Goal: Task Accomplishment & Management: Manage account settings

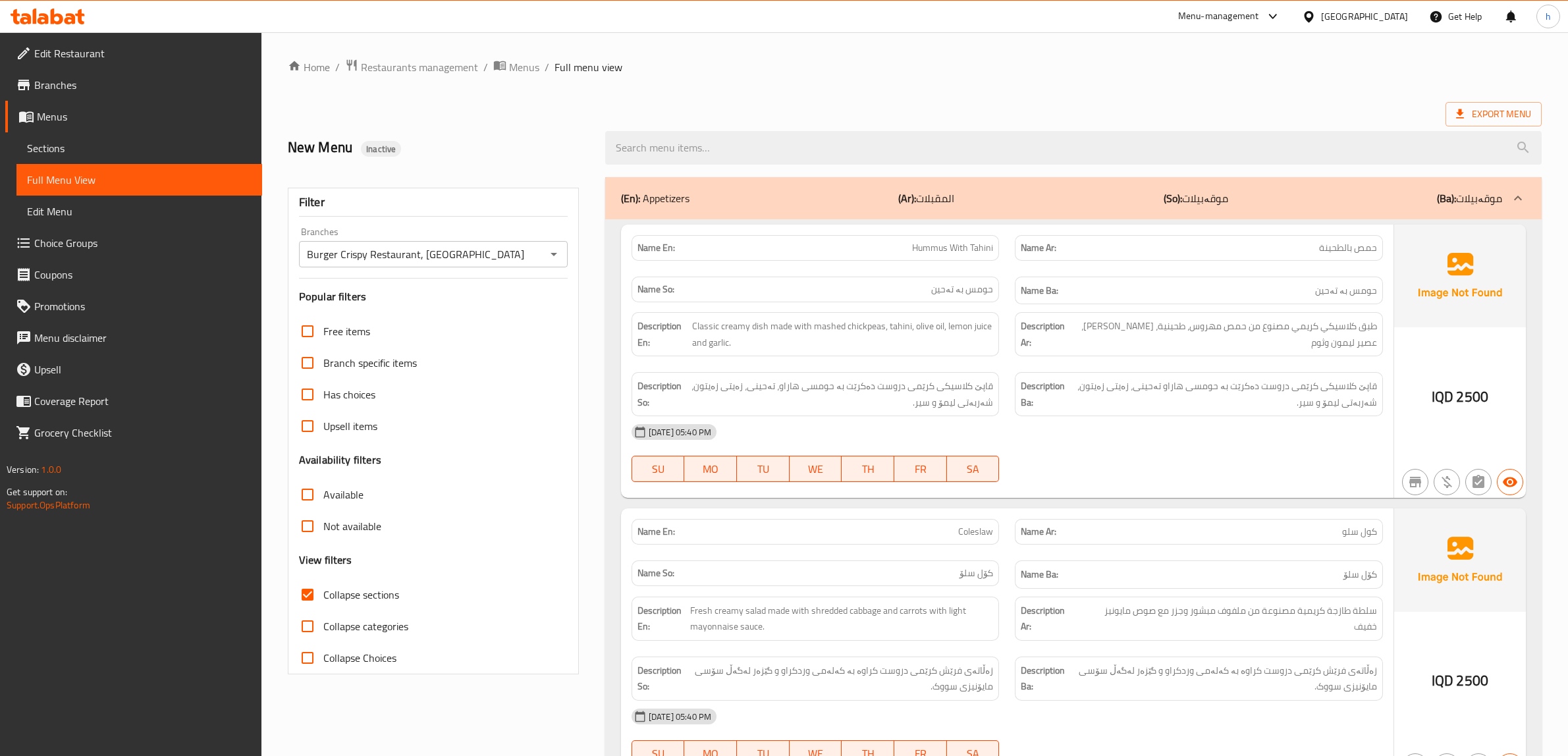
scroll to position [7025, 0]
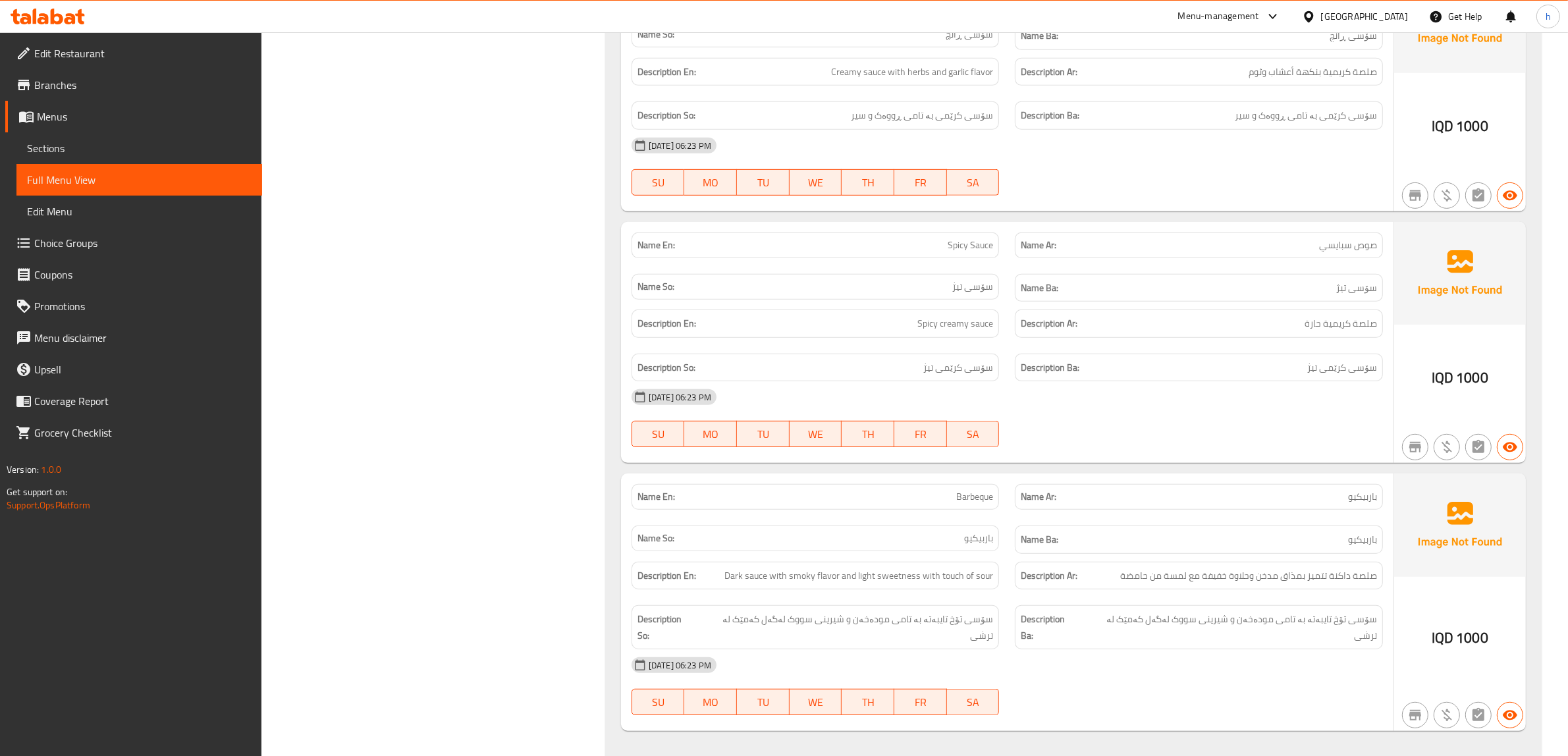
click at [57, 18] on icon at bounding box center [47, 17] width 75 height 16
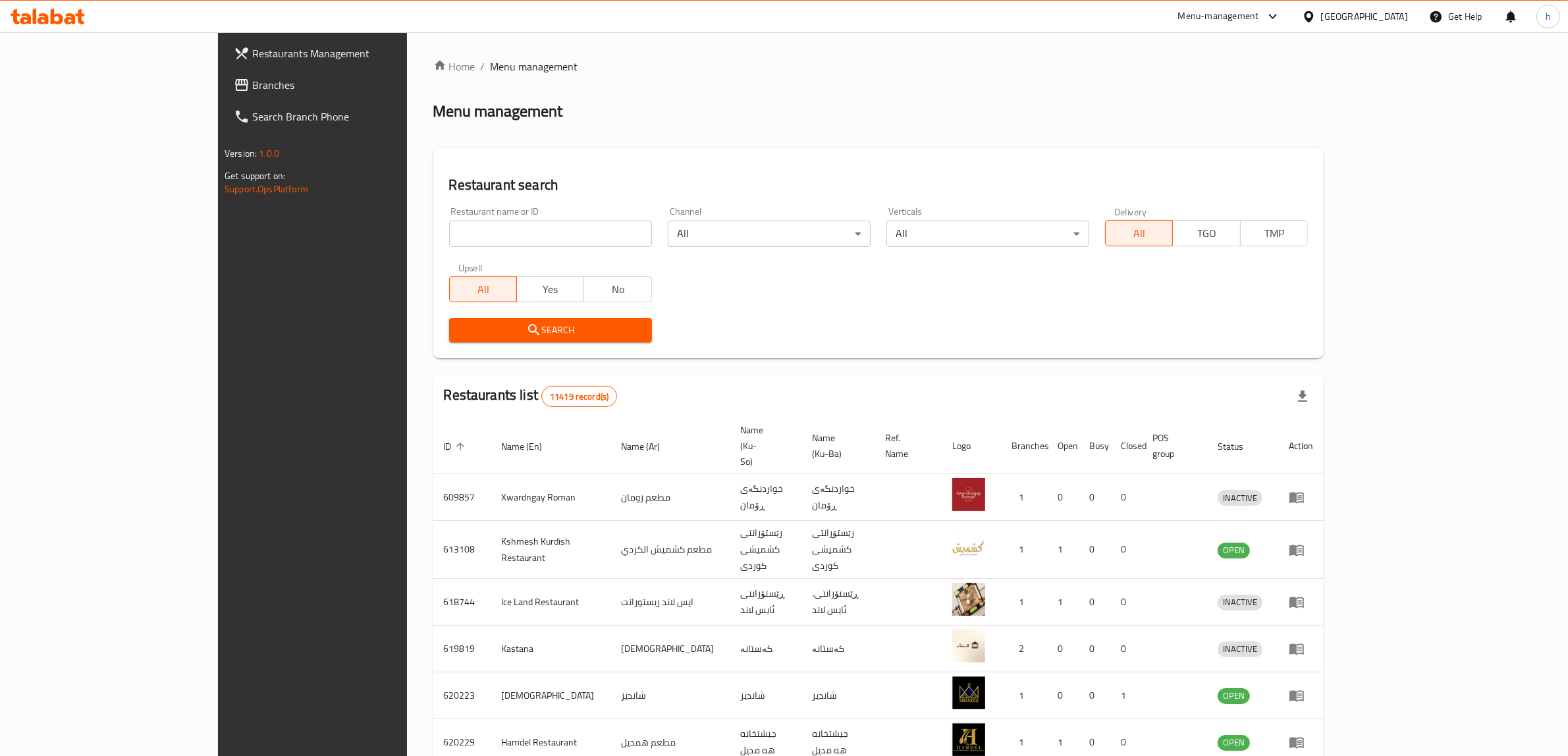
click at [462, 214] on div "Restaurant name or ID Restaurant name or ID" at bounding box center [550, 226] width 203 height 40
click at [459, 225] on input "search" at bounding box center [550, 234] width 203 height 27
paste input "775143"
type input "775143"
click at [460, 334] on span "Search" at bounding box center [550, 330] width 182 height 17
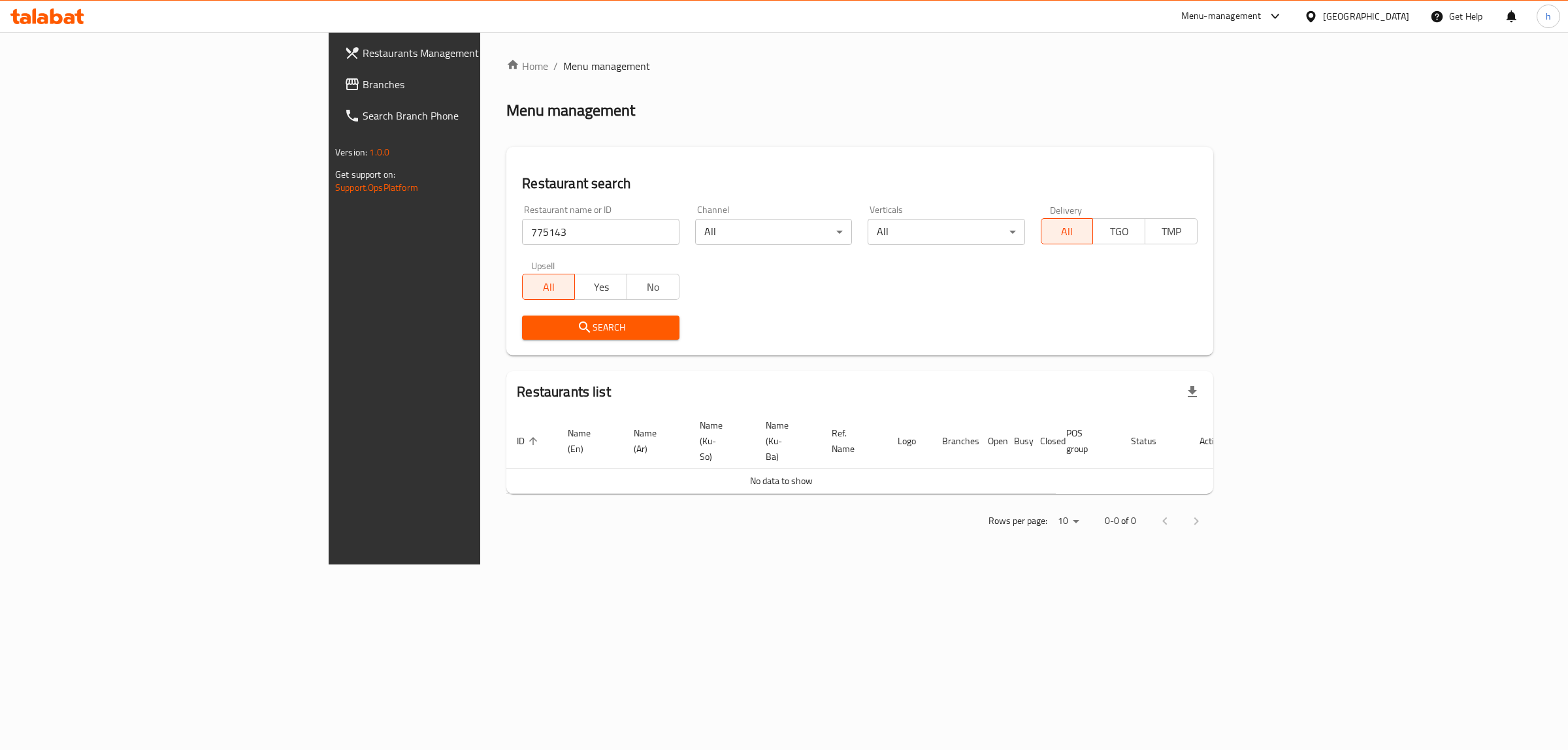
click at [363, 80] on span "Branches" at bounding box center [471, 84] width 218 height 16
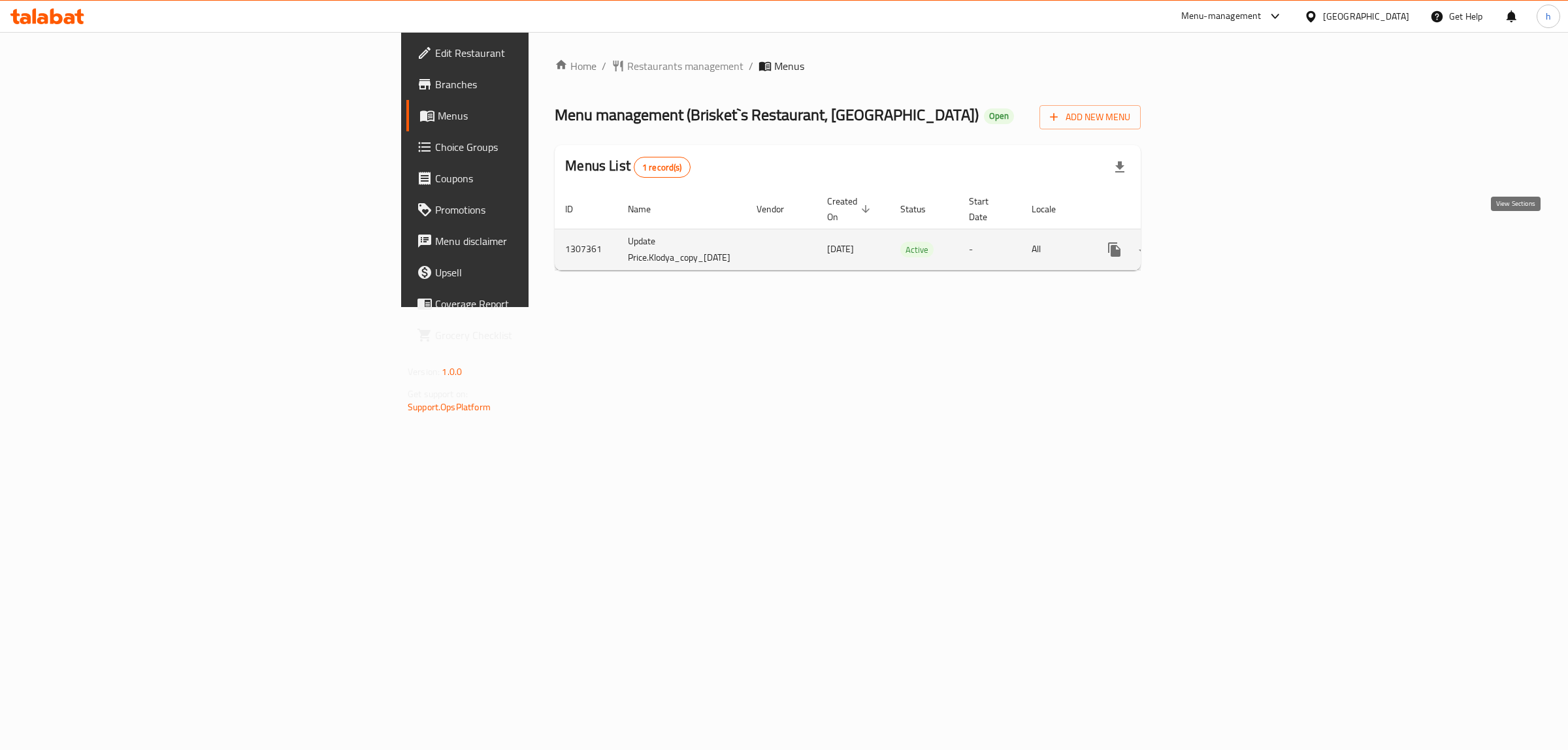
click at [1217, 242] on icon "enhanced table" at bounding box center [1209, 249] width 16 height 16
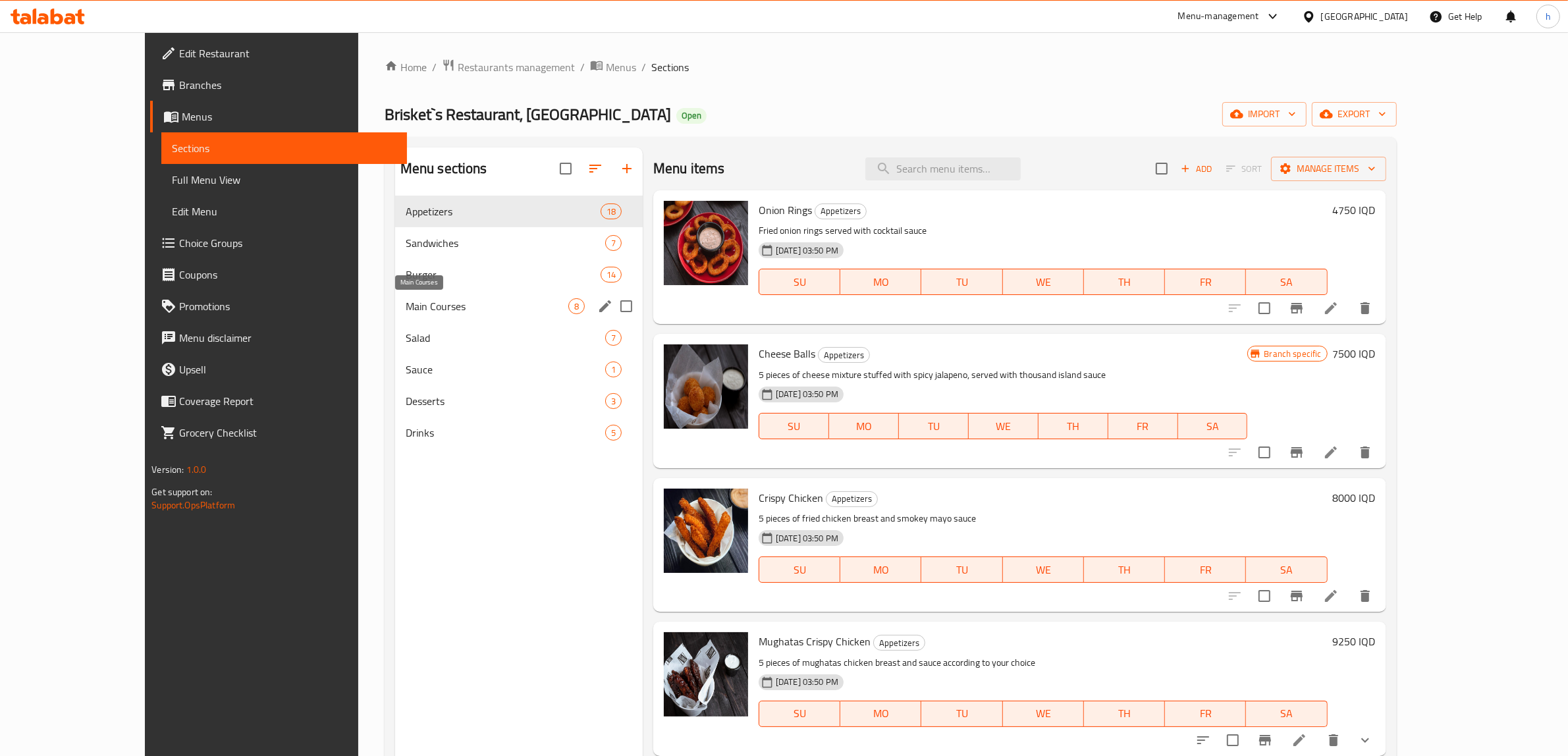
drag, startPoint x: 331, startPoint y: 305, endPoint x: 539, endPoint y: 310, distance: 208.1
click at [406, 305] on span "Main Courses" at bounding box center [487, 306] width 163 height 16
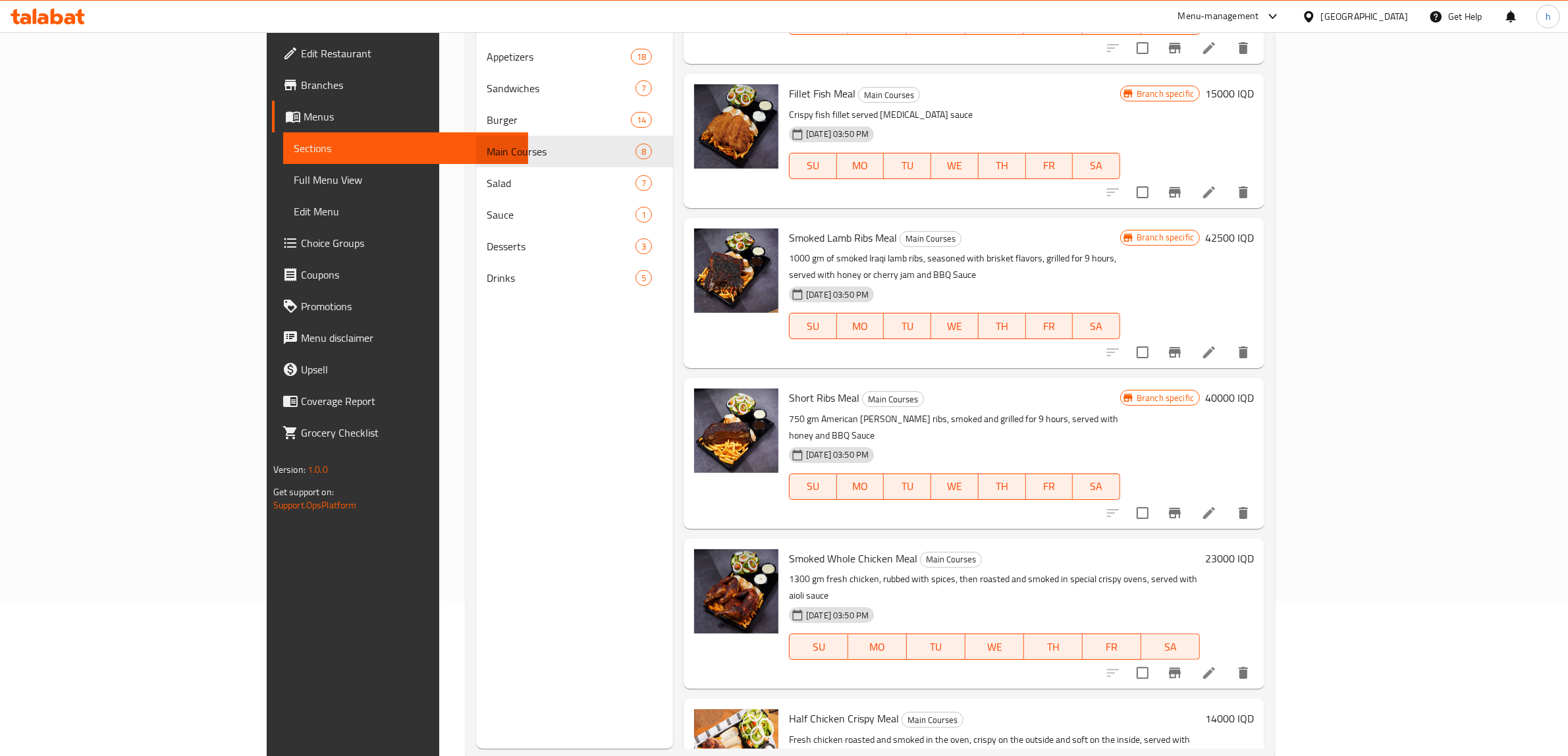
scroll to position [185, 0]
